Goal: Check status

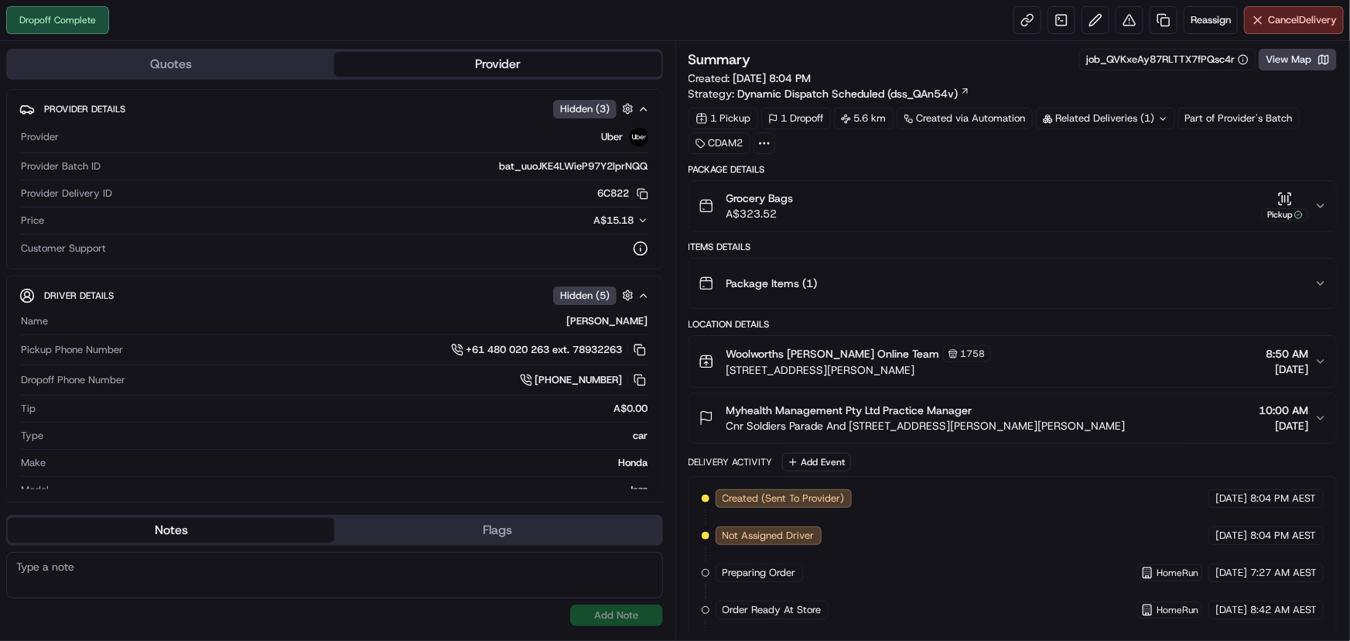
click at [1322, 203] on icon "button" at bounding box center [1321, 206] width 12 height 12
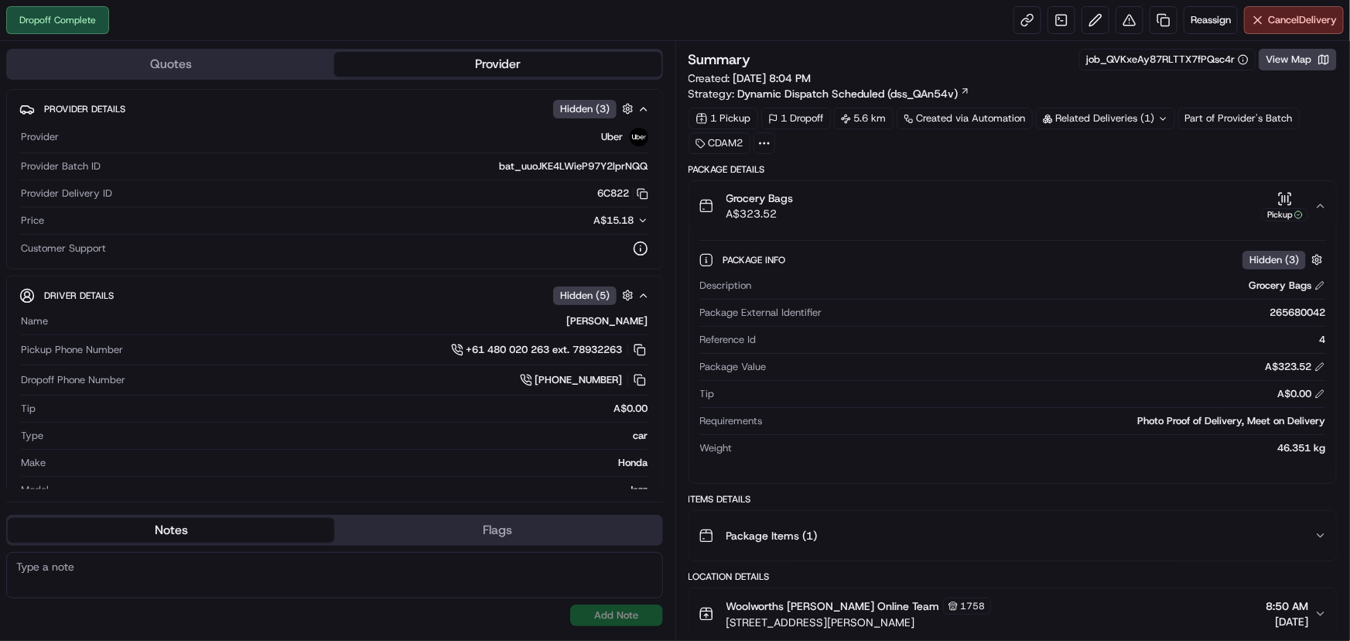
click at [1322, 204] on icon "button" at bounding box center [1321, 205] width 6 height 3
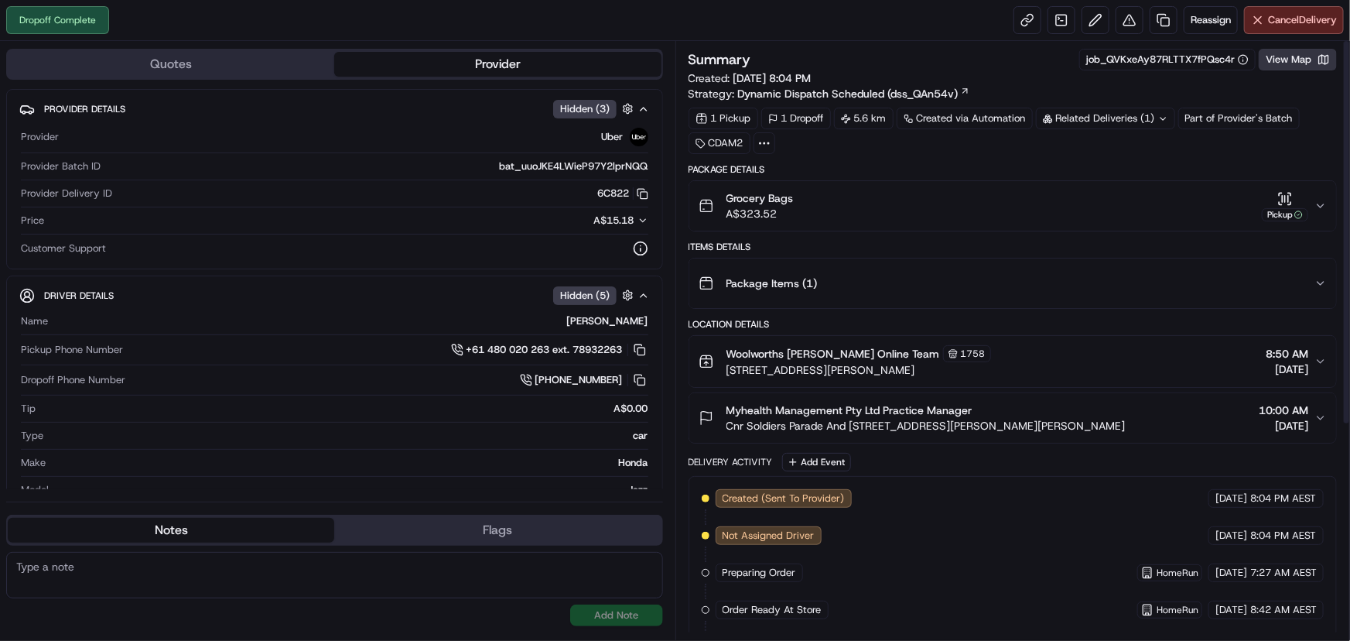
click at [1323, 65] on button "View Map" at bounding box center [1298, 60] width 78 height 22
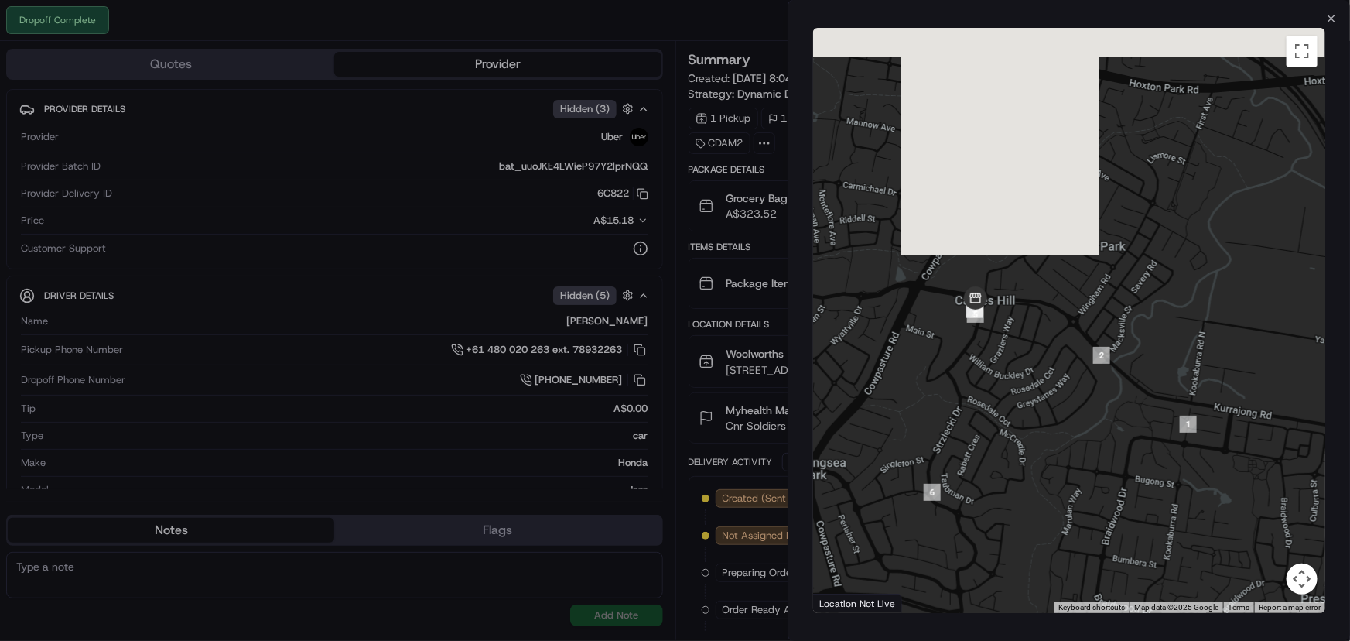
drag, startPoint x: 1035, startPoint y: 152, endPoint x: 977, endPoint y: 381, distance: 236.3
click at [1063, 432] on div at bounding box center [1069, 320] width 512 height 585
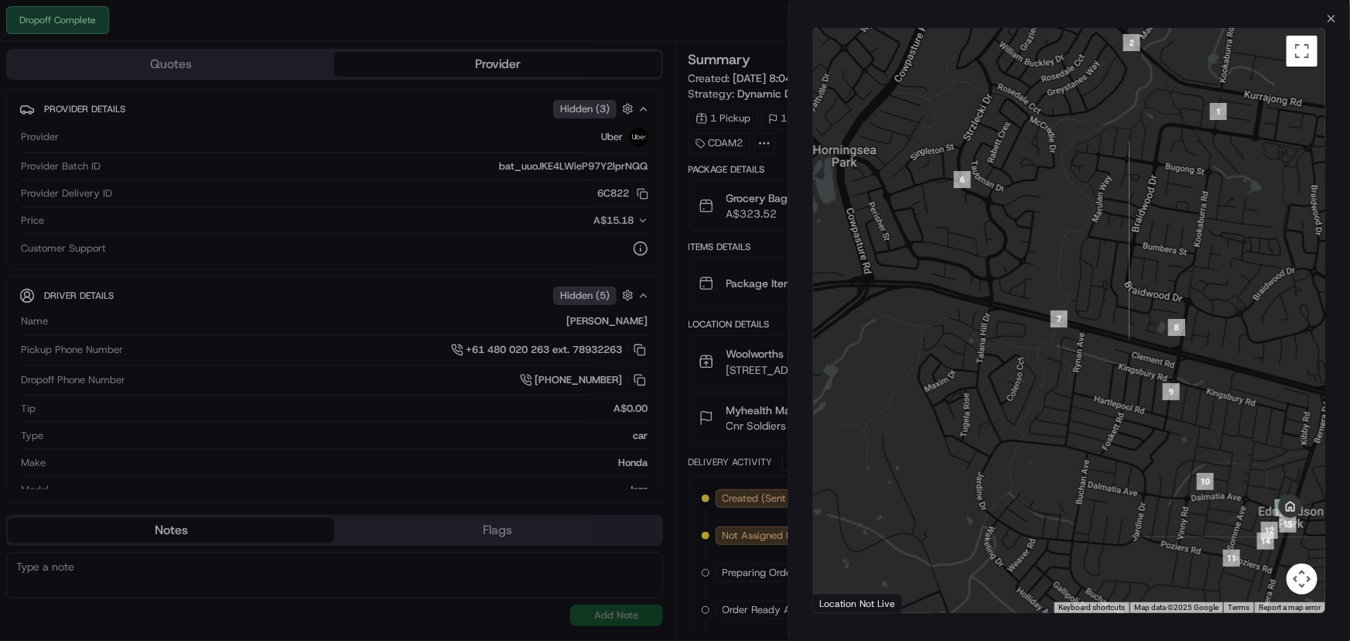
drag, startPoint x: 1068, startPoint y: 232, endPoint x: 1072, endPoint y: 78, distance: 154.0
click at [1072, 78] on div at bounding box center [1069, 320] width 512 height 585
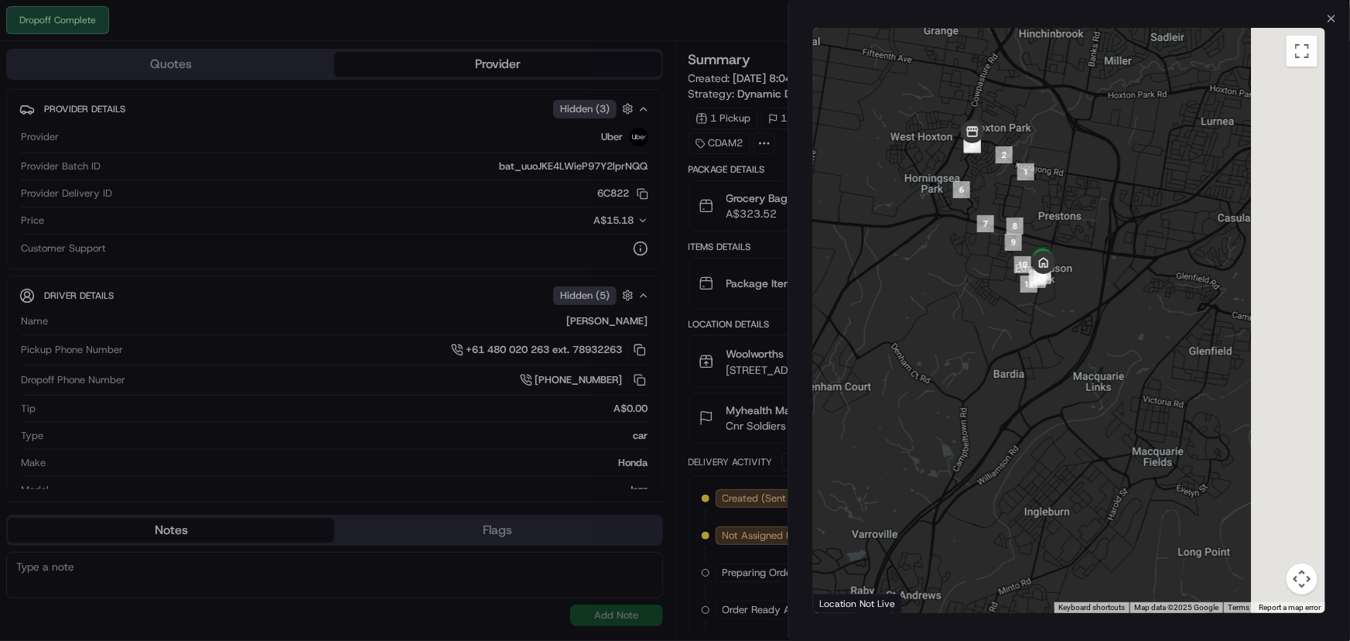
drag, startPoint x: 1053, startPoint y: 307, endPoint x: 959, endPoint y: 355, distance: 105.9
click at [959, 355] on div at bounding box center [1069, 320] width 512 height 585
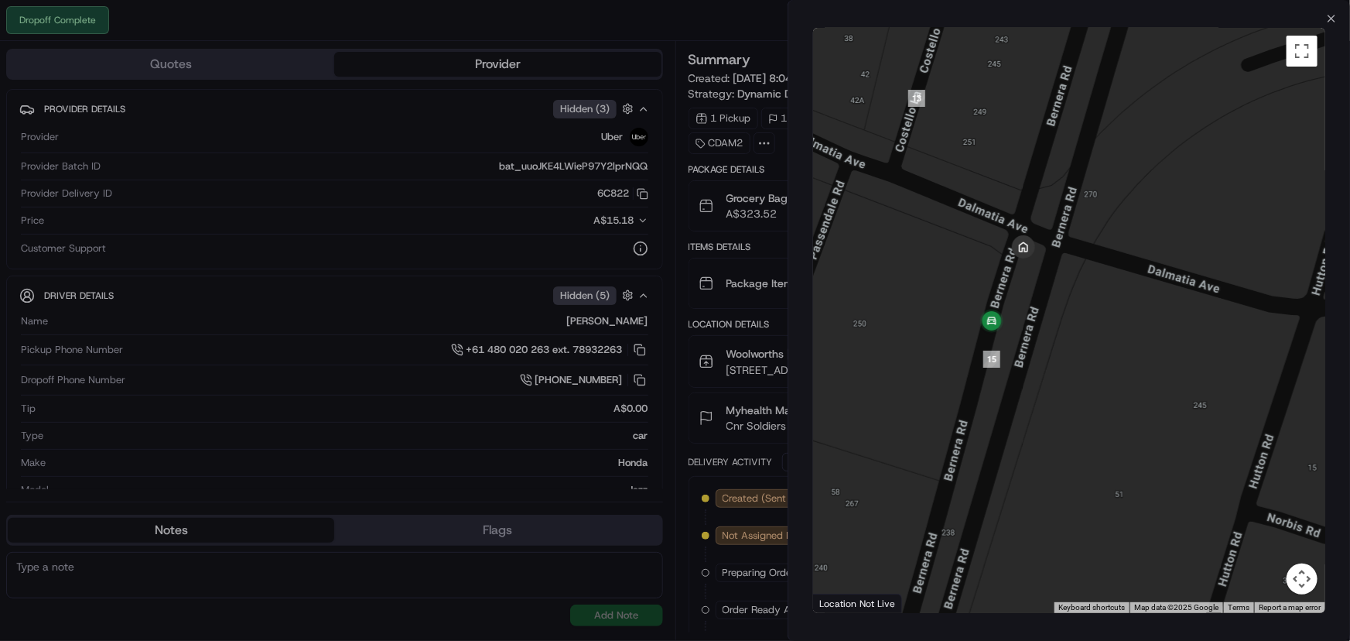
drag, startPoint x: 940, startPoint y: 354, endPoint x: 896, endPoint y: 351, distance: 44.2
click at [896, 351] on div at bounding box center [1069, 320] width 512 height 585
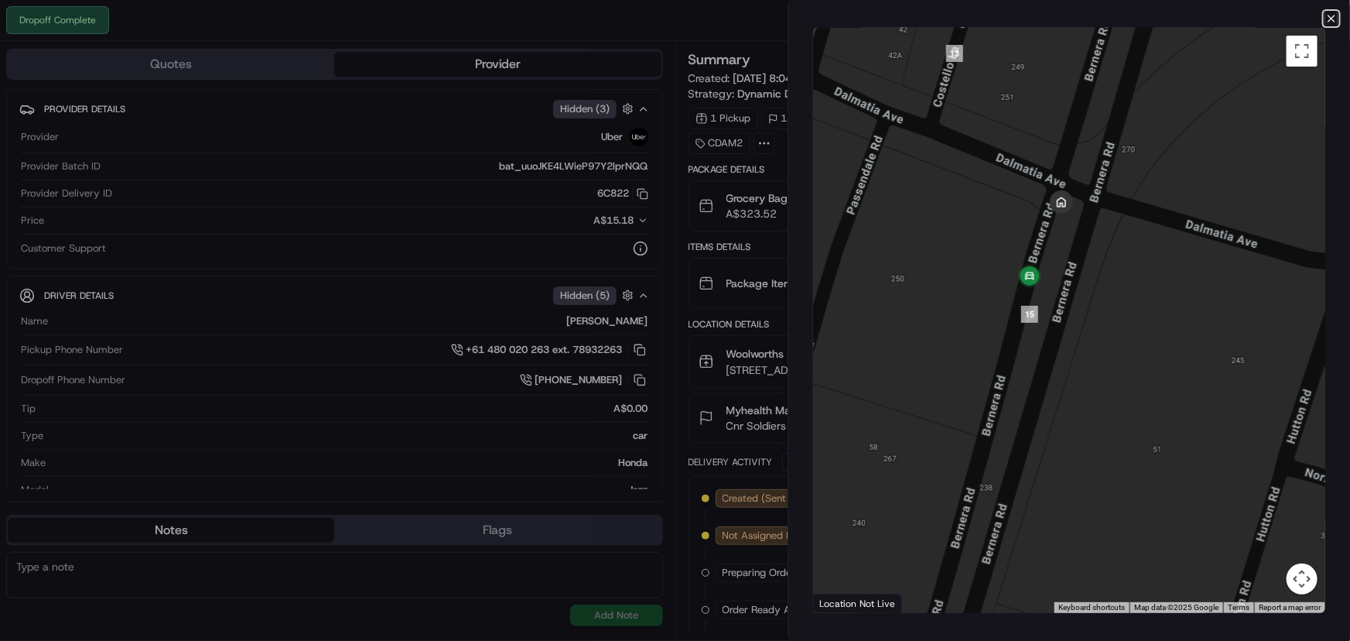
click at [1333, 20] on icon "button" at bounding box center [1332, 18] width 6 height 6
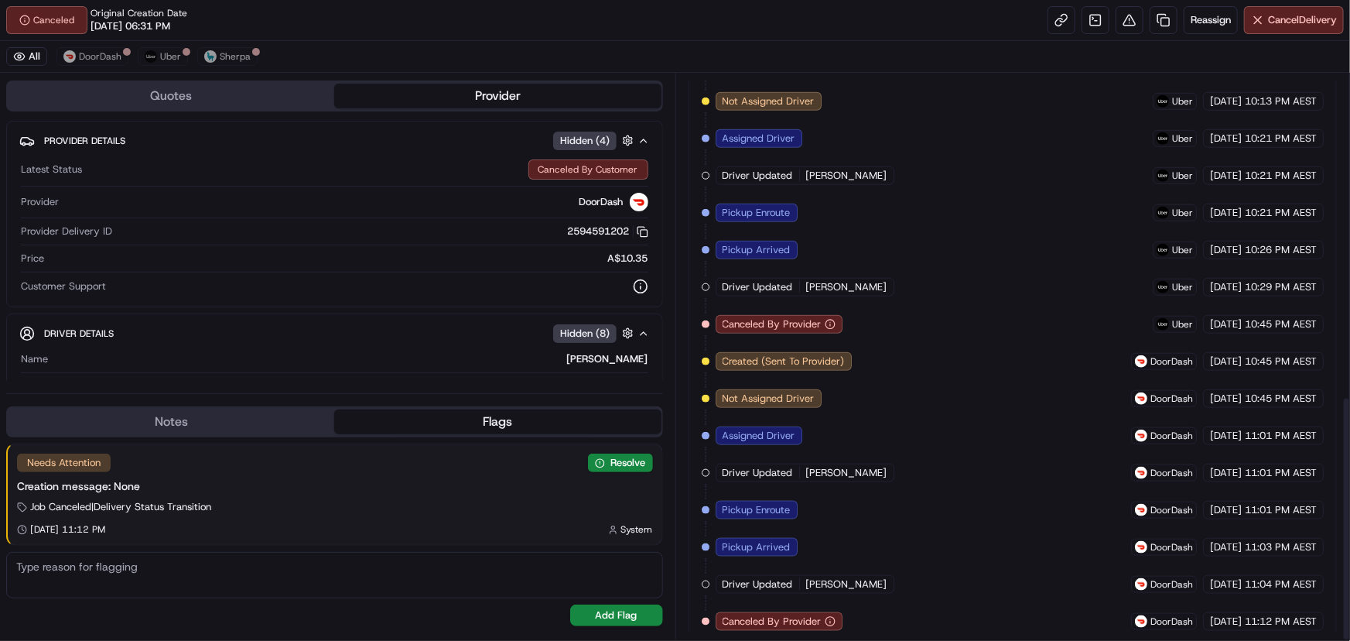
scroll to position [743, 0]
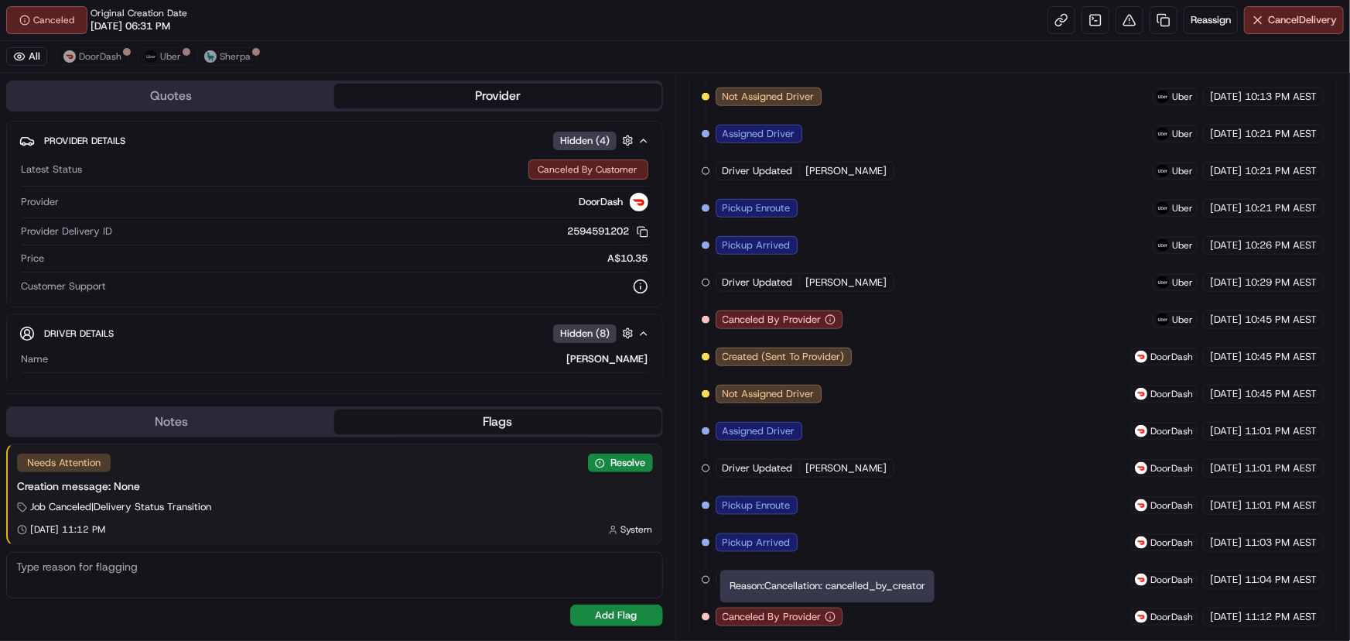
click at [866, 607] on div "Created (Sent To Provider) Sherpa 20/08/2025 6:31 PM AEST Not Assigned Driver S…" at bounding box center [1013, 189] width 623 height 873
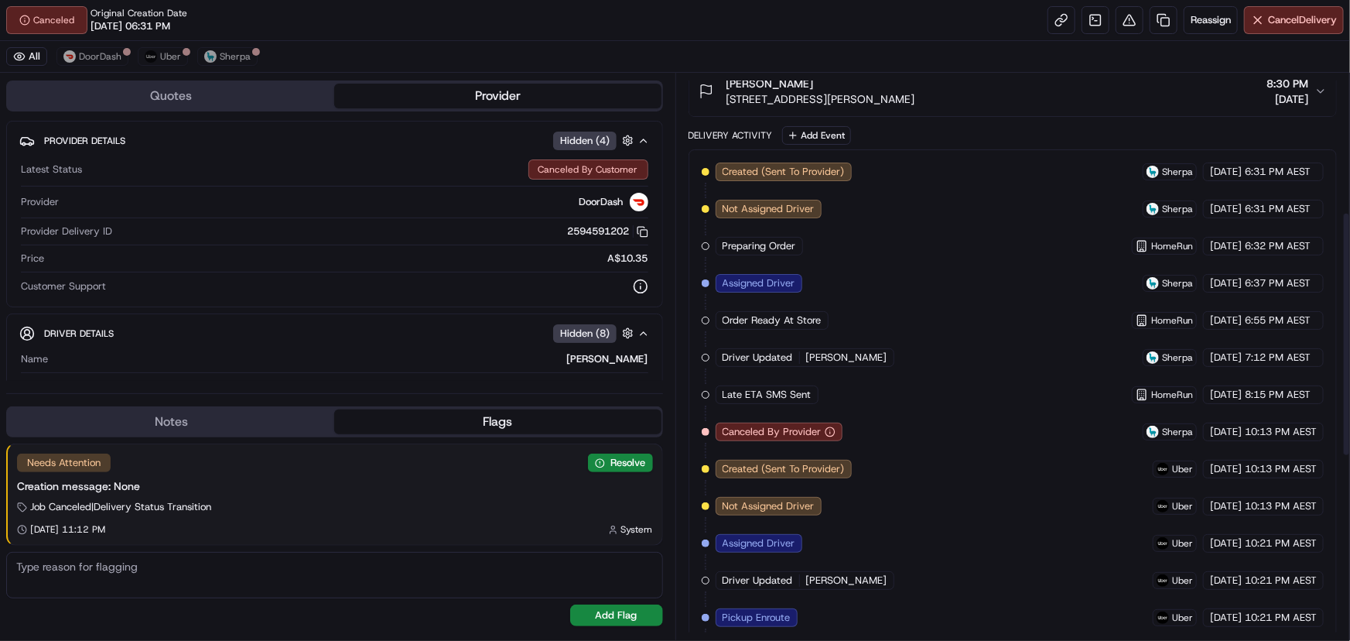
scroll to position [321, 0]
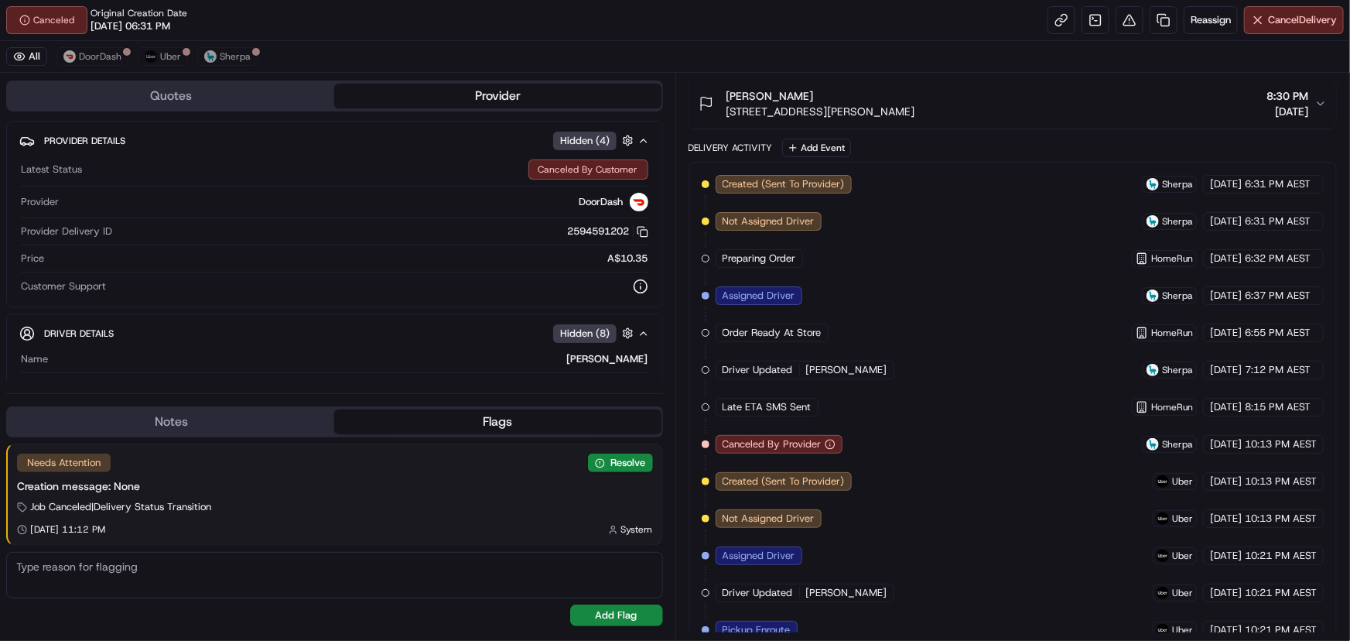
click at [1004, 443] on div "Created (Sent To Provider) Sherpa 20/08/2025 6:31 PM AEST Not Assigned Driver S…" at bounding box center [1013, 611] width 623 height 873
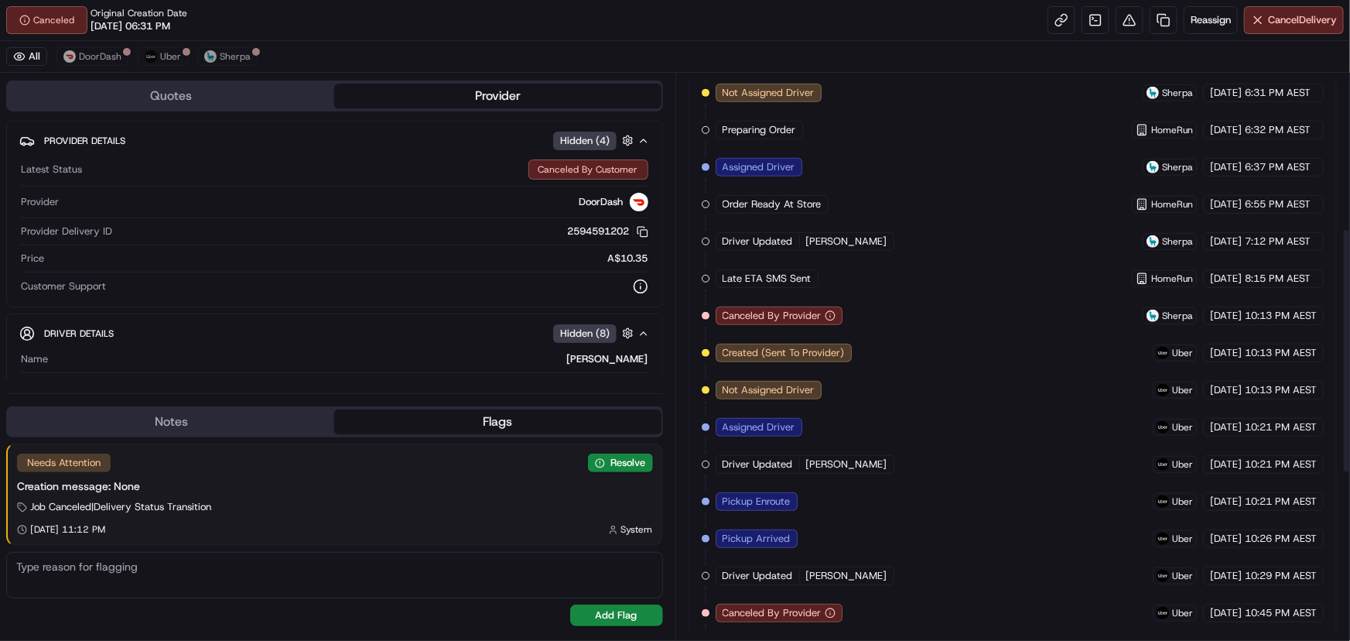
scroll to position [462, 0]
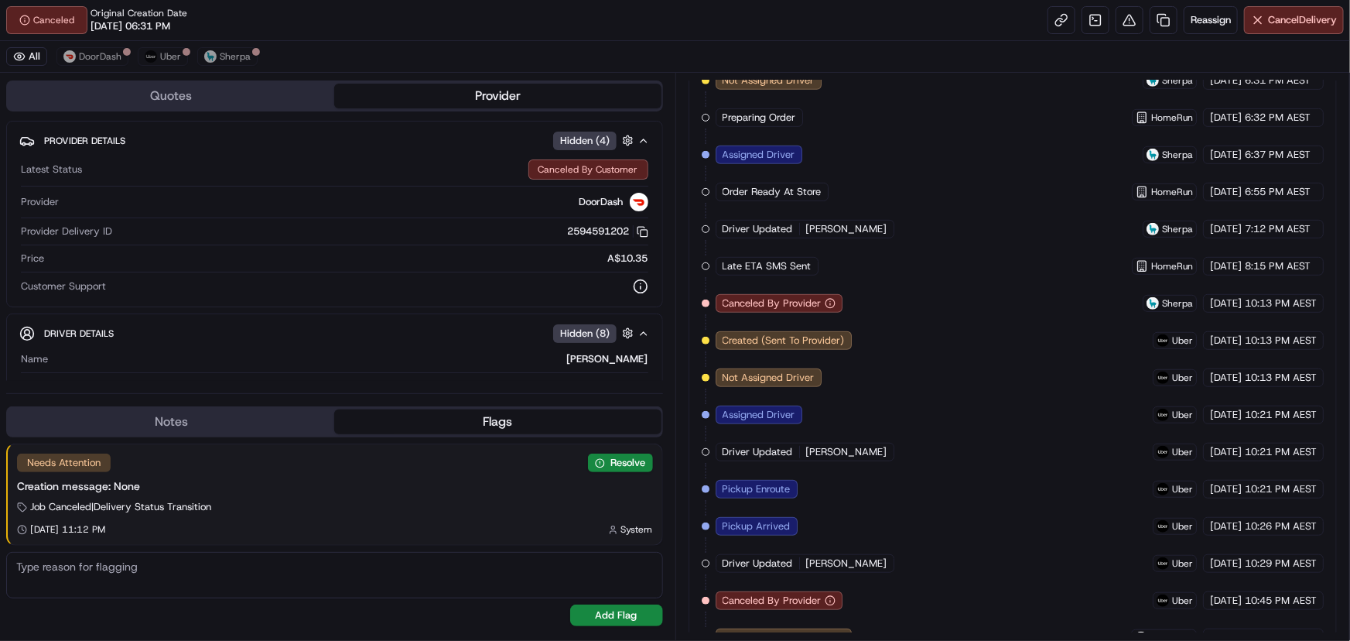
click at [993, 333] on div "Created (Sent To Provider) Sherpa 20/08/2025 6:31 PM AEST Not Assigned Driver S…" at bounding box center [1013, 470] width 623 height 873
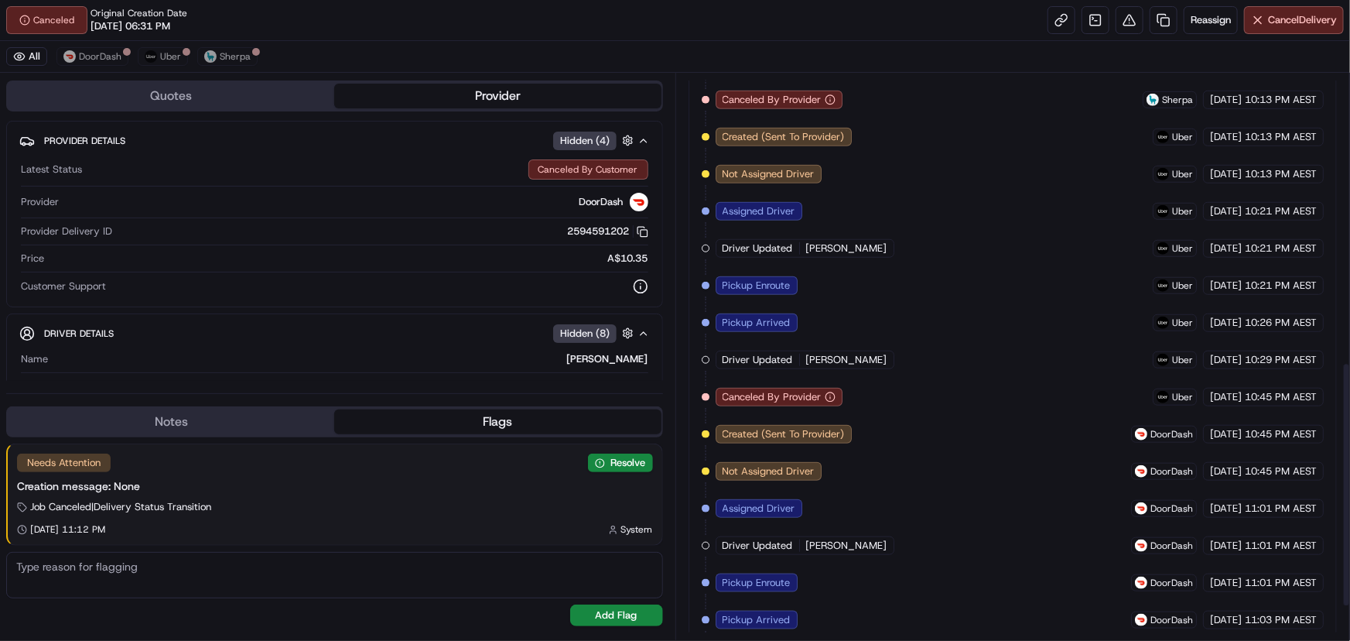
scroll to position [673, 0]
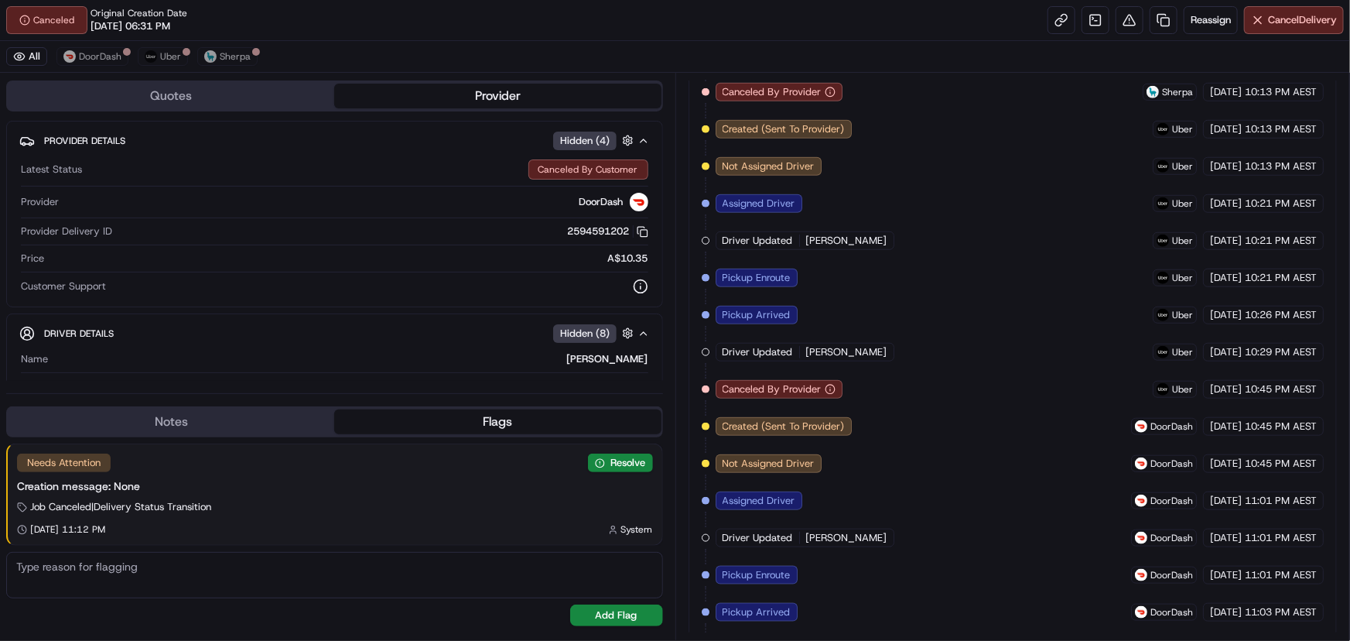
click at [1011, 376] on div "Created (Sent To Provider) Sherpa 20/08/2025 6:31 PM AEST Not Assigned Driver S…" at bounding box center [1013, 259] width 623 height 873
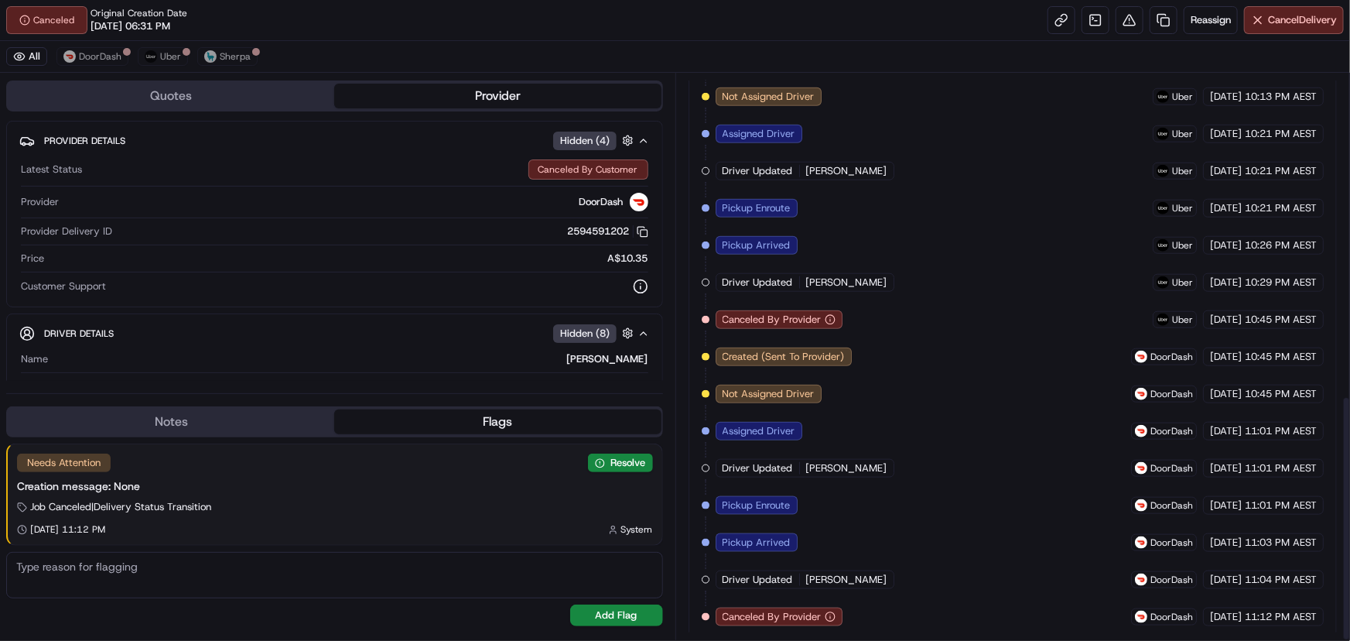
scroll to position [743, 0]
click at [998, 351] on div "Created (Sent To Provider) Sherpa 20/08/2025 6:31 PM AEST Not Assigned Driver S…" at bounding box center [1013, 189] width 623 height 873
click at [983, 615] on div "Created (Sent To Provider) Sherpa 20/08/2025 6:31 PM AEST Not Assigned Driver S…" at bounding box center [1013, 189] width 623 height 873
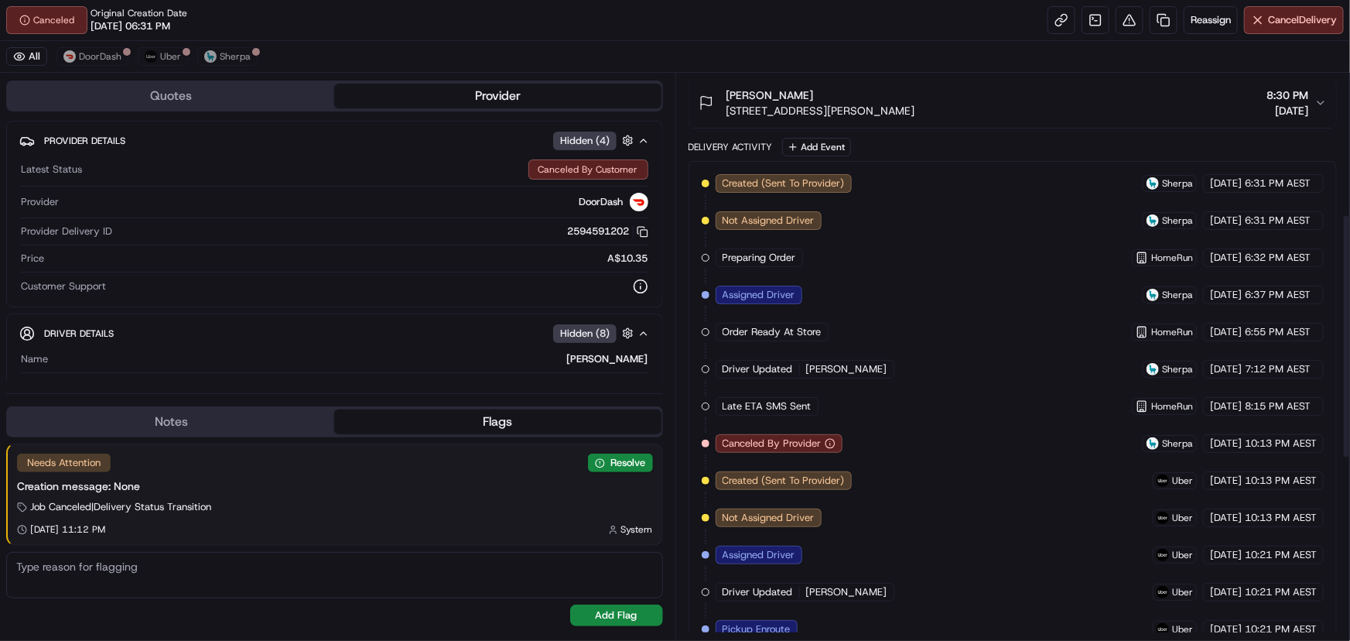
scroll to position [392, 0]
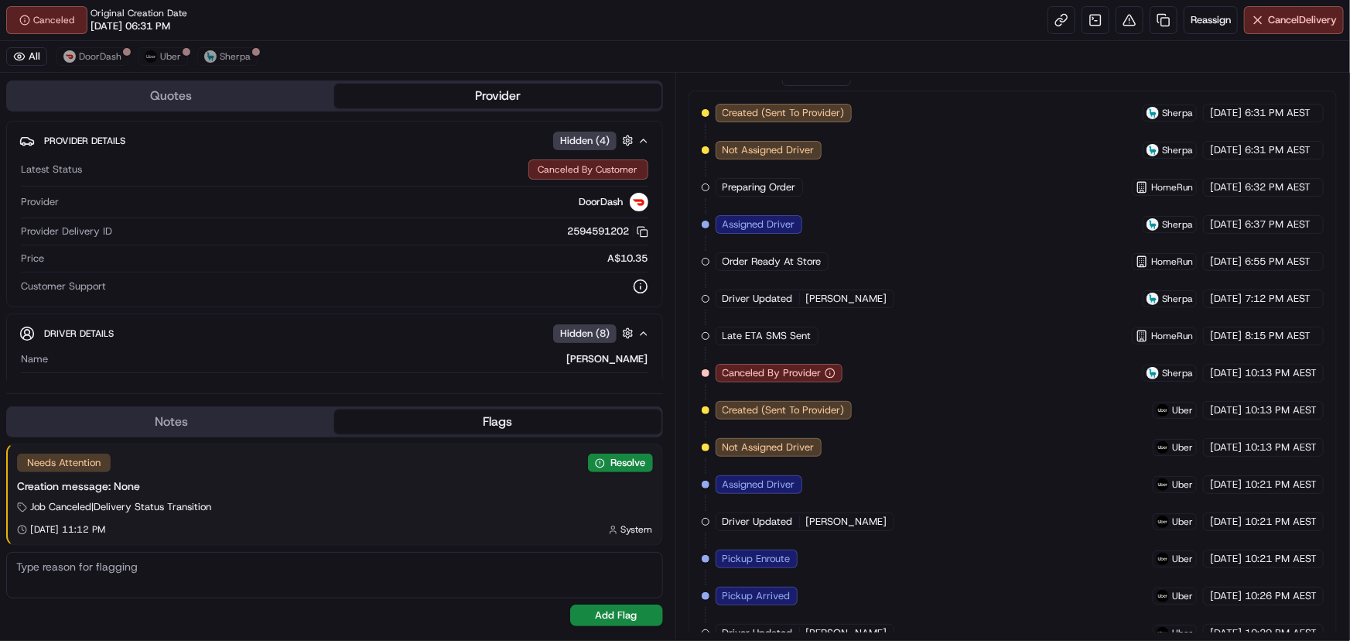
click at [1018, 101] on div "Created (Sent To Provider) Sherpa 20/08/2025 6:31 PM AEST Not Assigned Driver S…" at bounding box center [1013, 540] width 649 height 899
click at [921, 386] on div "Created (Sent To Provider) Sherpa 20/08/2025 6:31 PM AEST Not Assigned Driver S…" at bounding box center [1013, 540] width 623 height 873
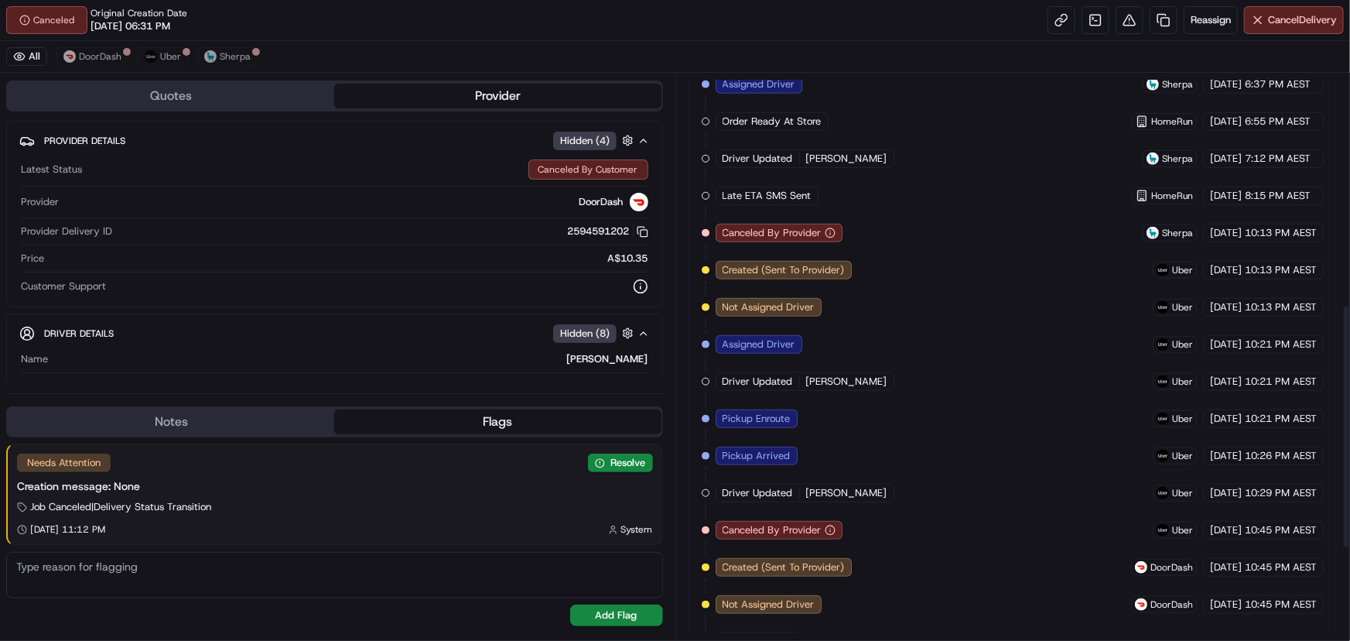
scroll to position [392, 0]
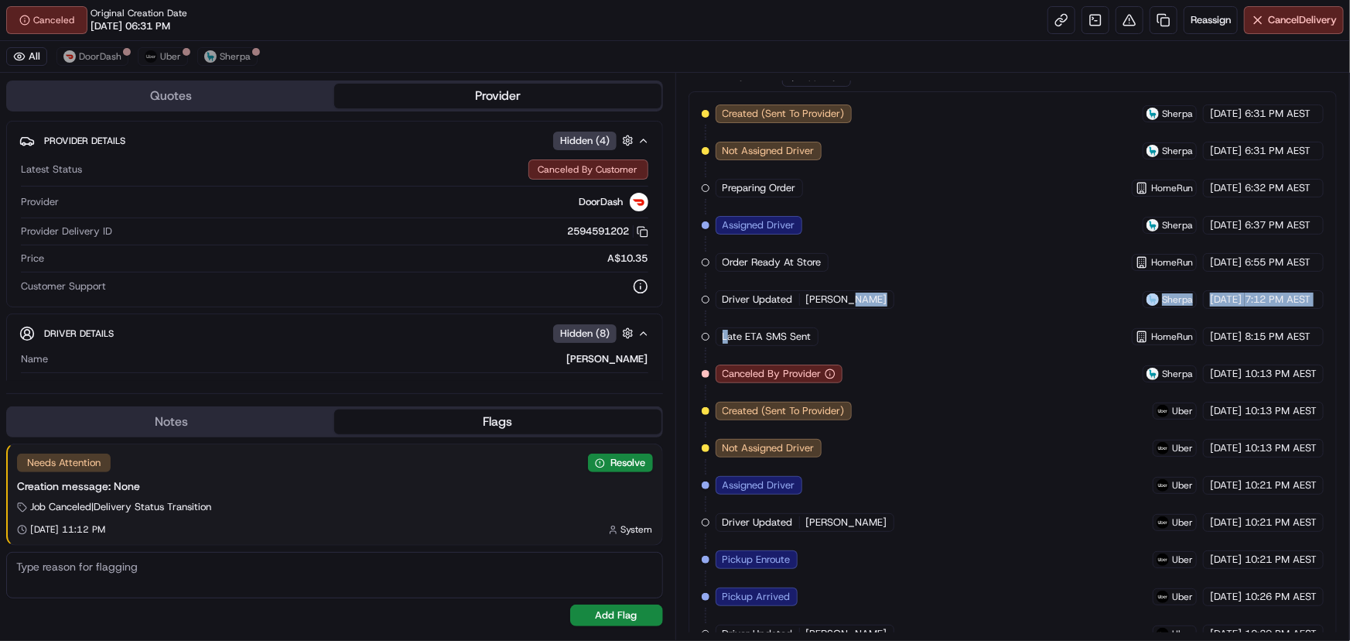
drag, startPoint x: 729, startPoint y: 330, endPoint x: 852, endPoint y: 324, distance: 123.2
click at [852, 324] on div "Created (Sent To Provider) Sherpa 20/08/2025 6:31 PM AEST Not Assigned Driver S…" at bounding box center [1013, 540] width 623 height 873
click at [853, 324] on div "Created (Sent To Provider) Sherpa 20/08/2025 6:31 PM AEST Not Assigned Driver S…" at bounding box center [1013, 540] width 623 height 873
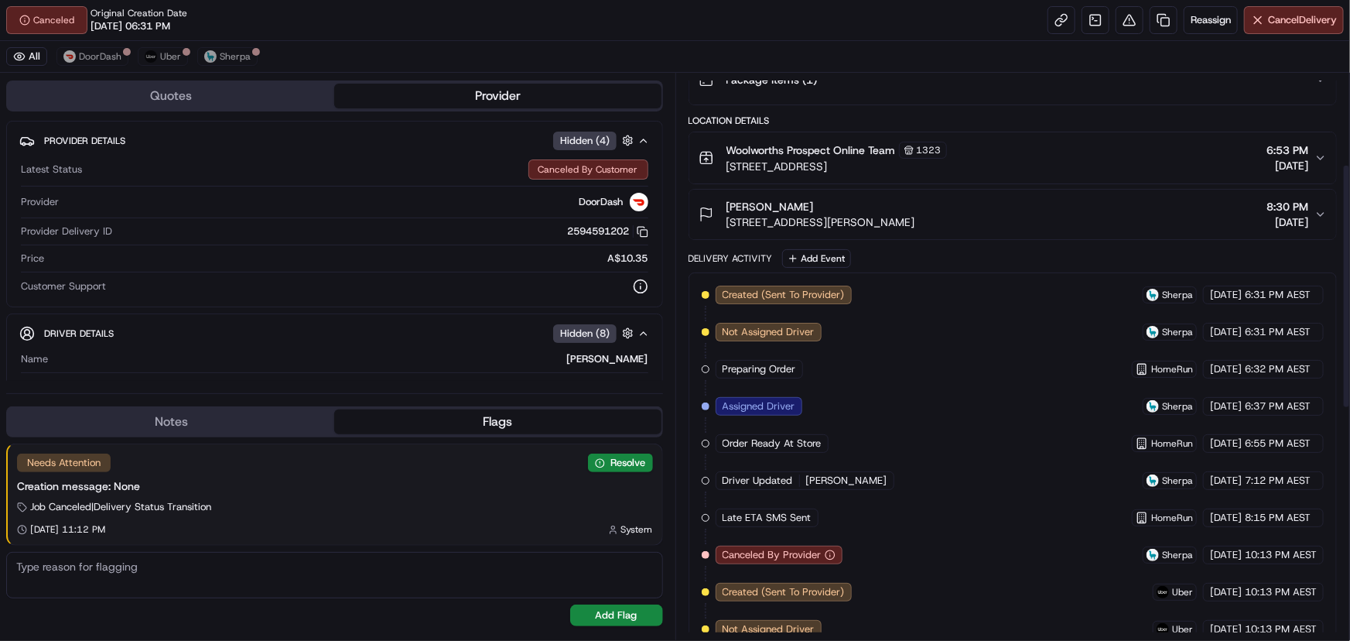
scroll to position [351, 0]
